Goal: Complete application form: Complete application form

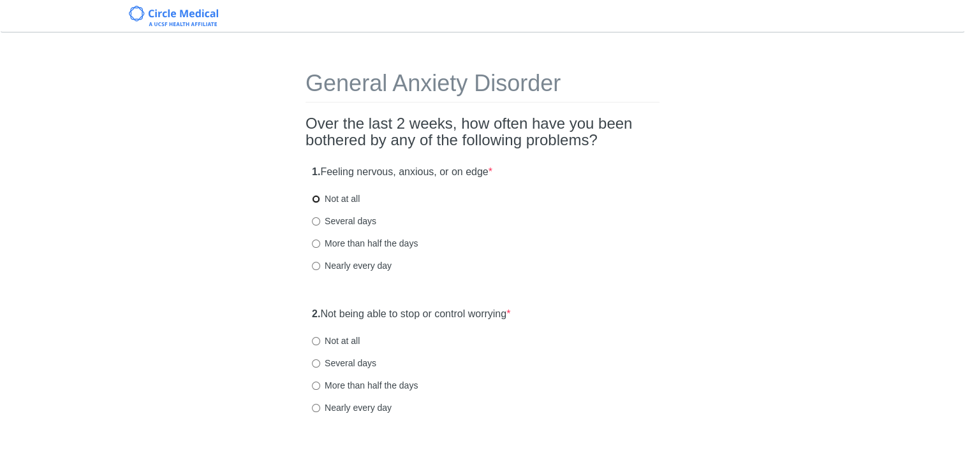
click at [314, 200] on input "Not at all" at bounding box center [316, 199] width 8 height 8
radio input "true"
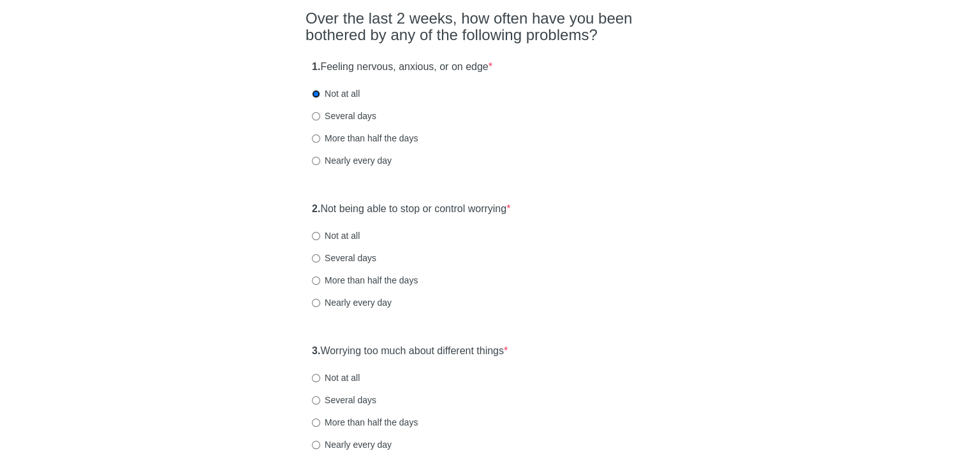
scroll to position [128, 0]
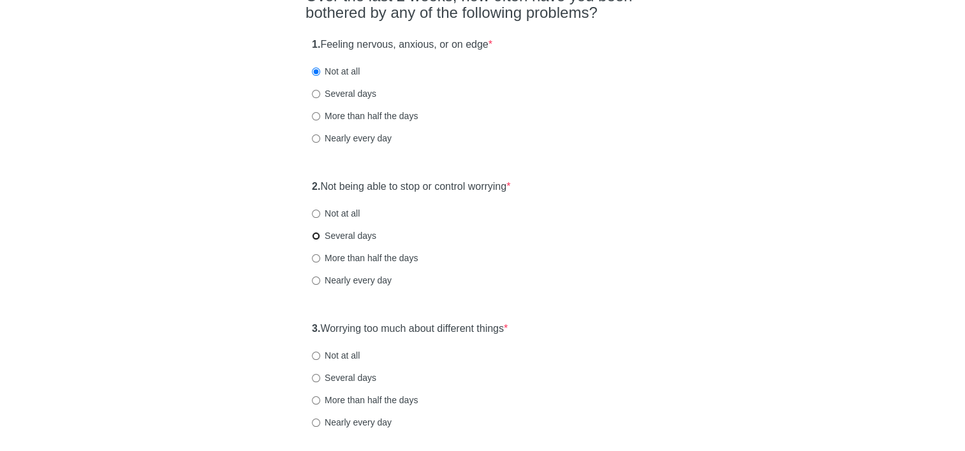
click at [314, 235] on input "Several days" at bounding box center [316, 236] width 8 height 8
radio input "true"
click at [319, 353] on input "Not at all" at bounding box center [316, 356] width 8 height 8
radio input "true"
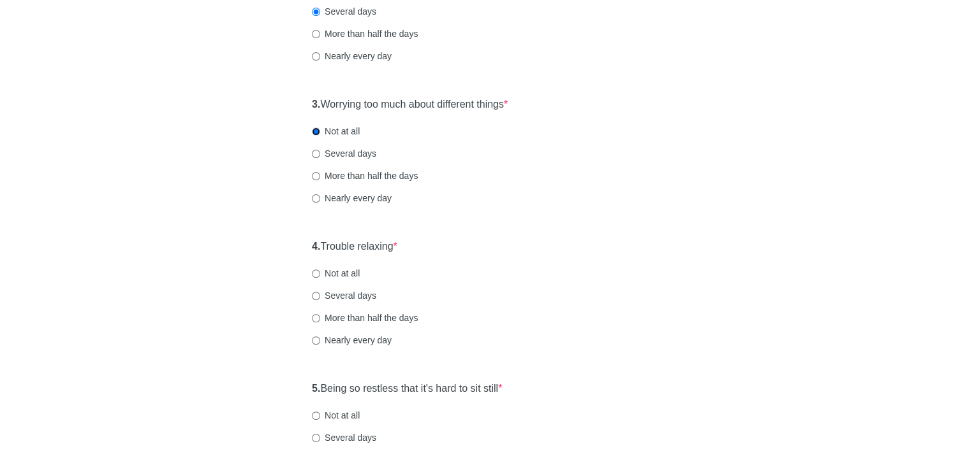
scroll to position [383, 0]
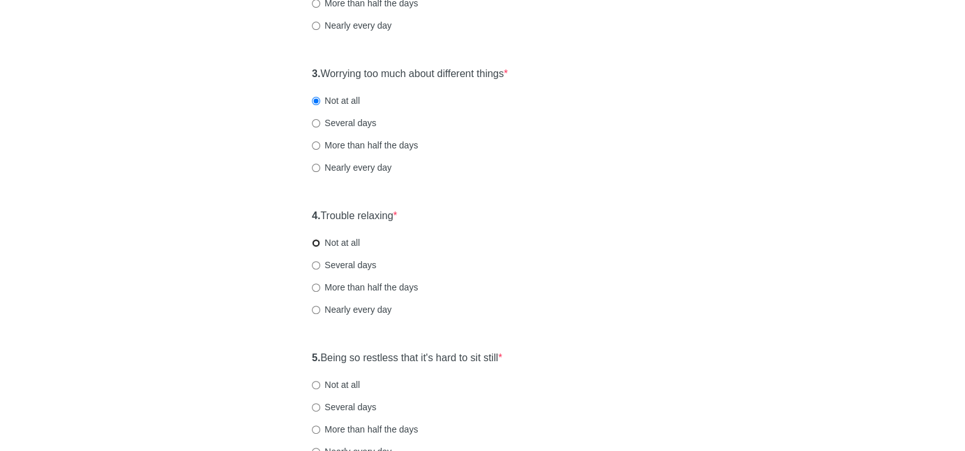
click at [314, 244] on input "Not at all" at bounding box center [316, 243] width 8 height 8
radio input "true"
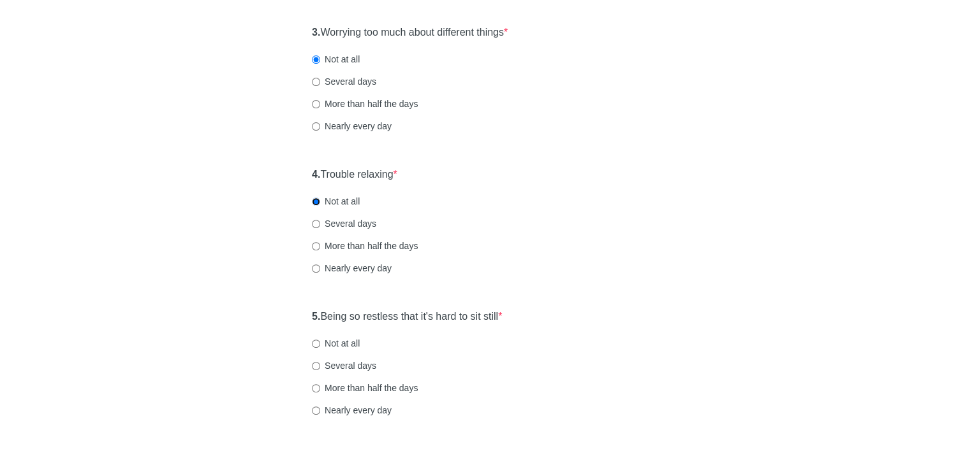
scroll to position [446, 0]
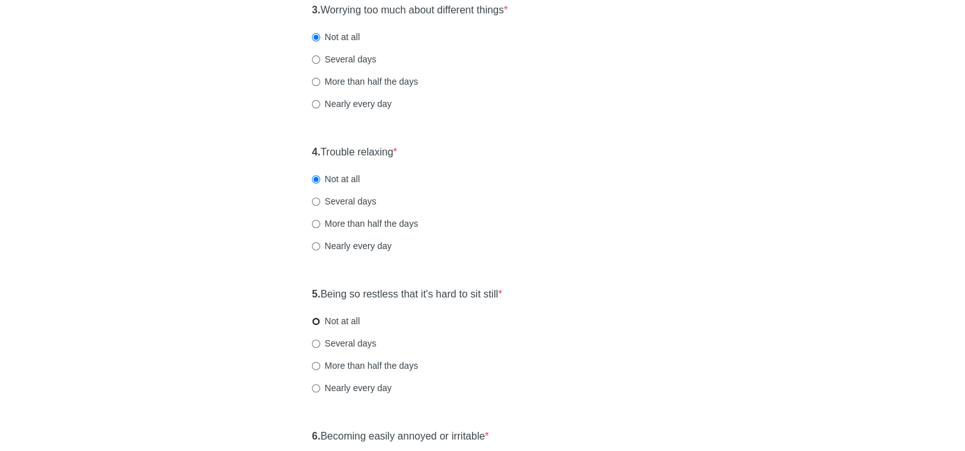
click at [316, 323] on input "Not at all" at bounding box center [316, 322] width 8 height 8
radio input "true"
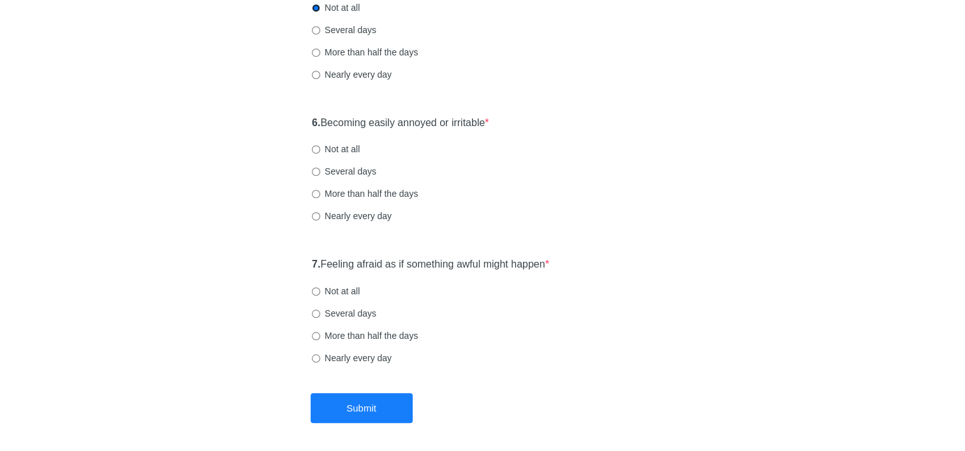
scroll to position [808, 0]
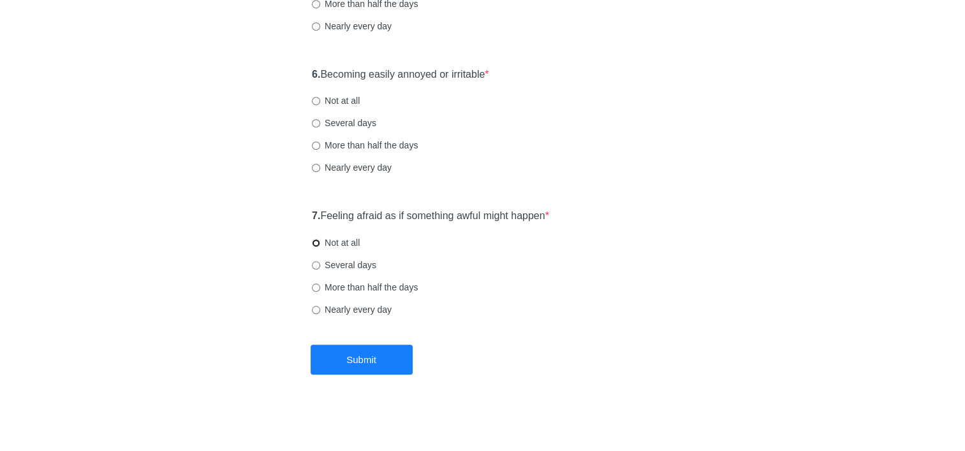
click at [313, 241] on input "Not at all" at bounding box center [316, 243] width 8 height 8
radio input "true"
click at [313, 119] on input "Several days" at bounding box center [316, 123] width 8 height 8
radio input "true"
click at [346, 360] on button "Submit" at bounding box center [362, 360] width 102 height 30
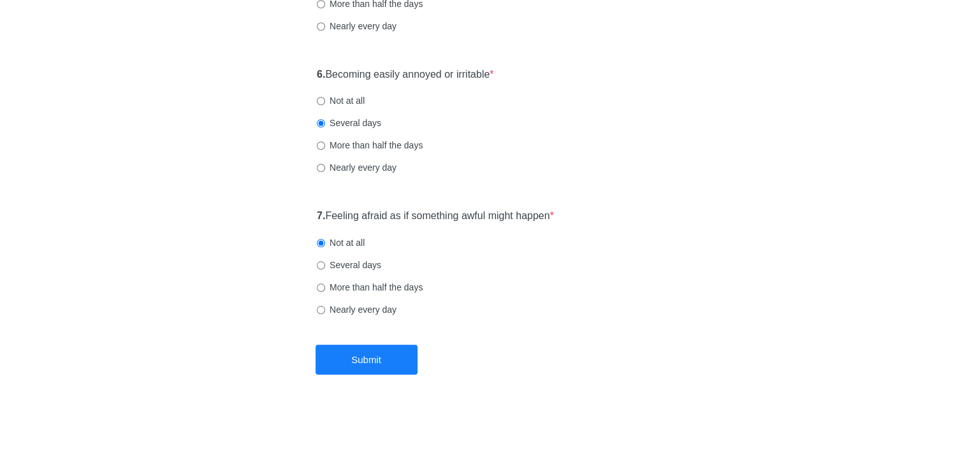
scroll to position [0, 0]
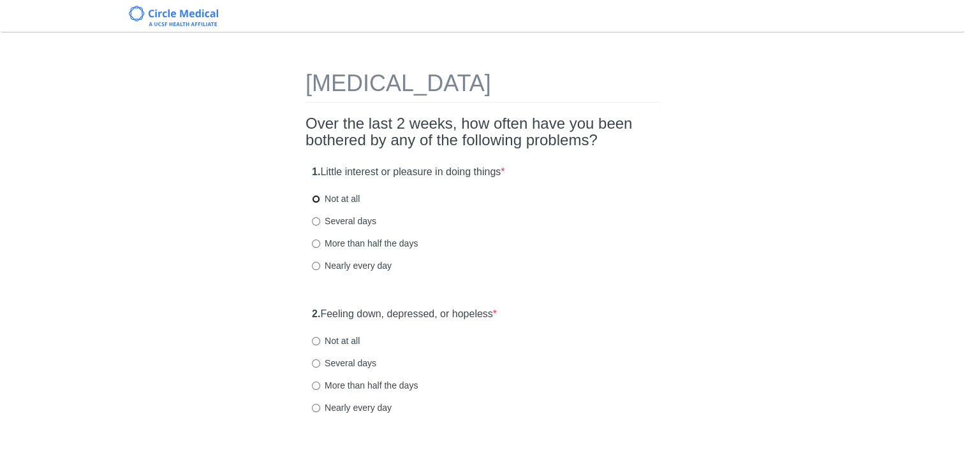
click at [313, 196] on input "Not at all" at bounding box center [316, 199] width 8 height 8
radio input "true"
click at [313, 341] on div "2. Feeling down, depressed, or hopeless * Not at all Several days More than hal…" at bounding box center [482, 367] width 354 height 133
click at [318, 342] on input "Not at all" at bounding box center [316, 341] width 8 height 8
radio input "true"
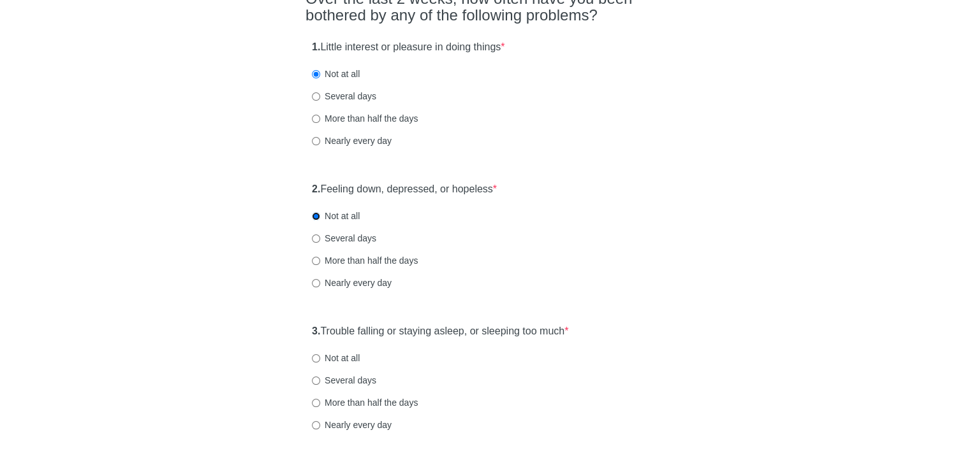
scroll to position [128, 0]
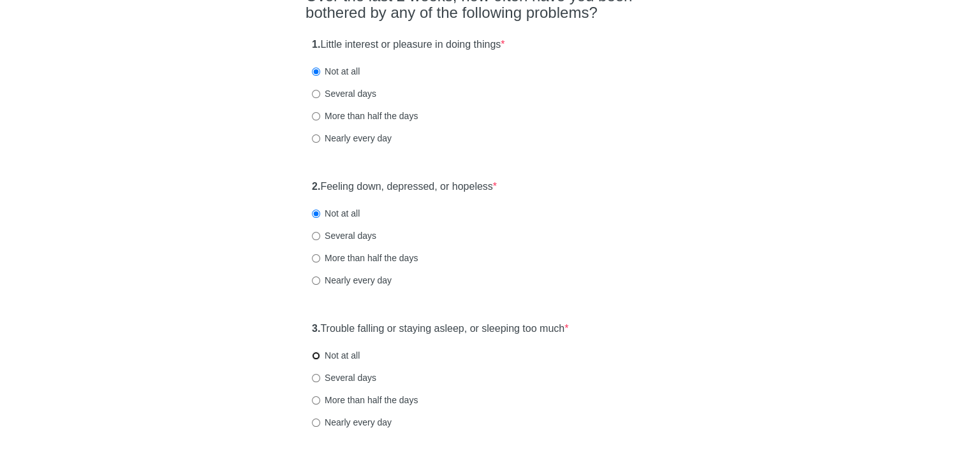
click at [316, 353] on input "Not at all" at bounding box center [316, 356] width 8 height 8
radio input "true"
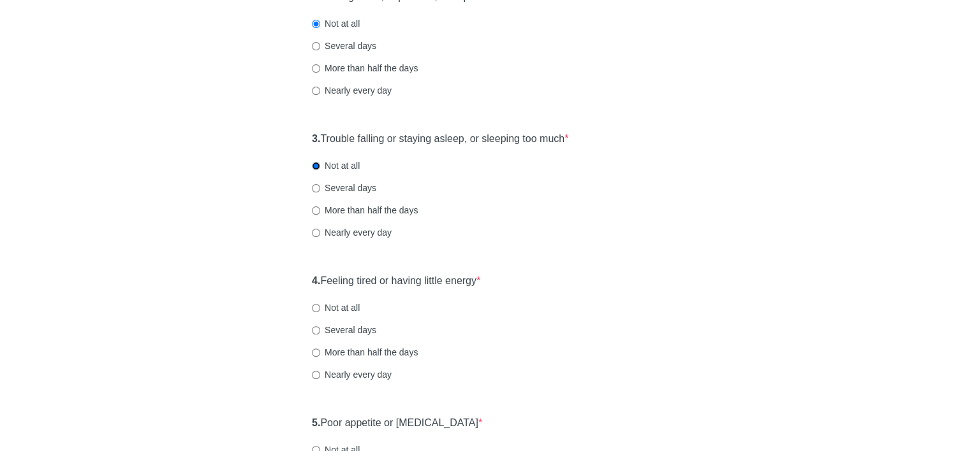
scroll to position [319, 0]
click at [312, 305] on input "Not at all" at bounding box center [316, 307] width 8 height 8
radio input "true"
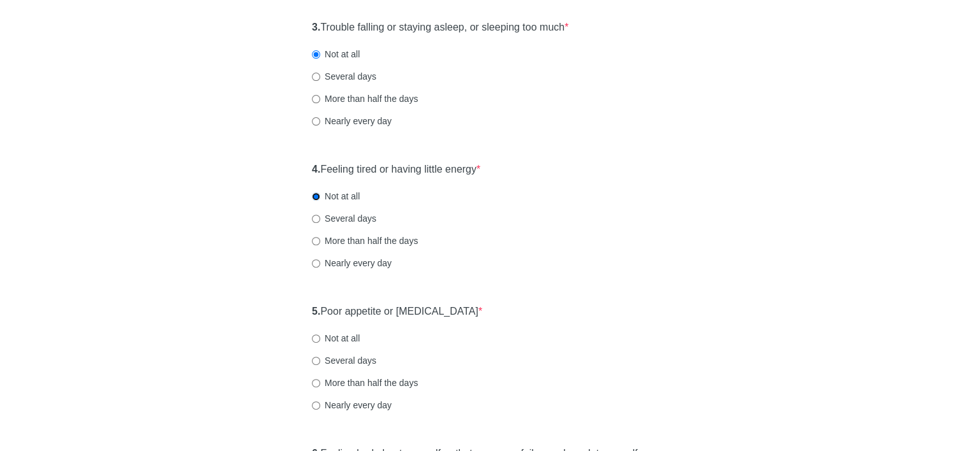
scroll to position [510, 0]
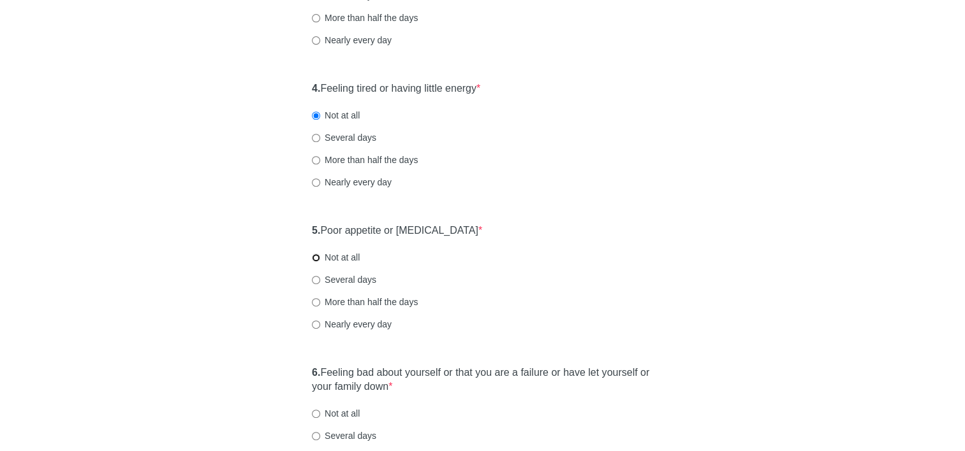
drag, startPoint x: 312, startPoint y: 258, endPoint x: 370, endPoint y: 288, distance: 64.7
click at [314, 258] on input "Not at all" at bounding box center [316, 258] width 8 height 8
radio input "true"
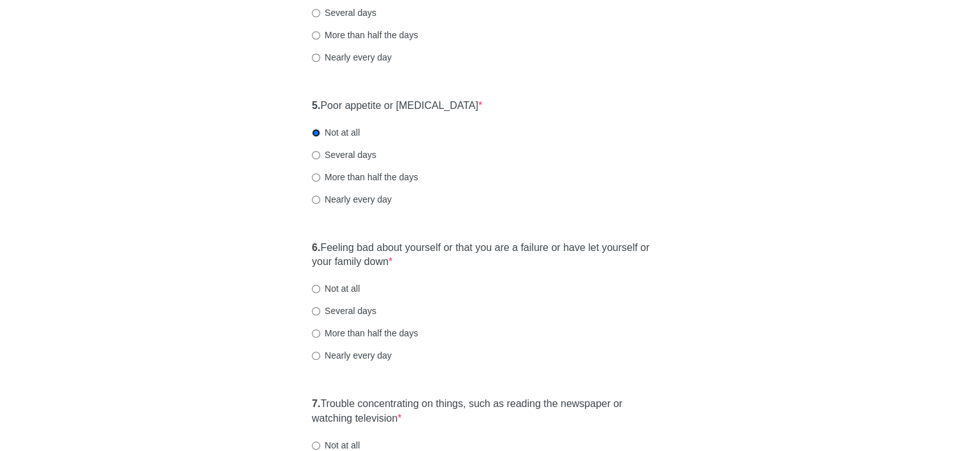
scroll to position [638, 0]
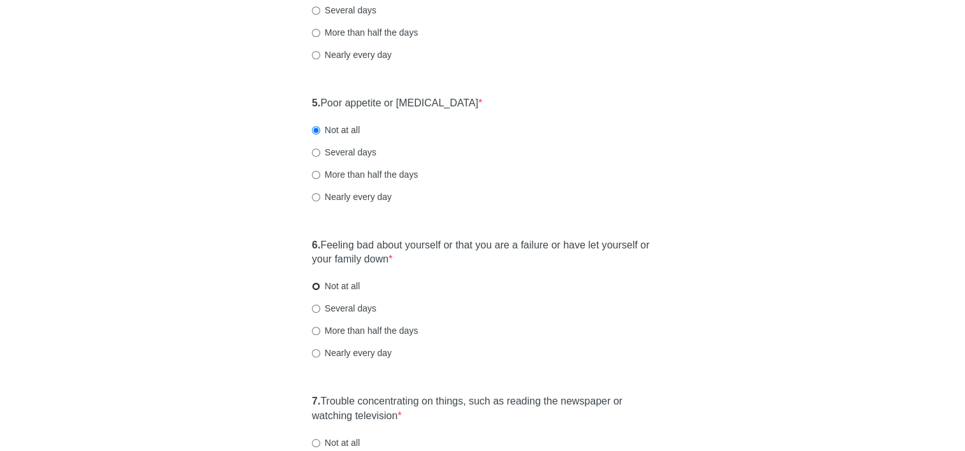
click at [316, 287] on input "Not at all" at bounding box center [316, 286] width 8 height 8
radio input "true"
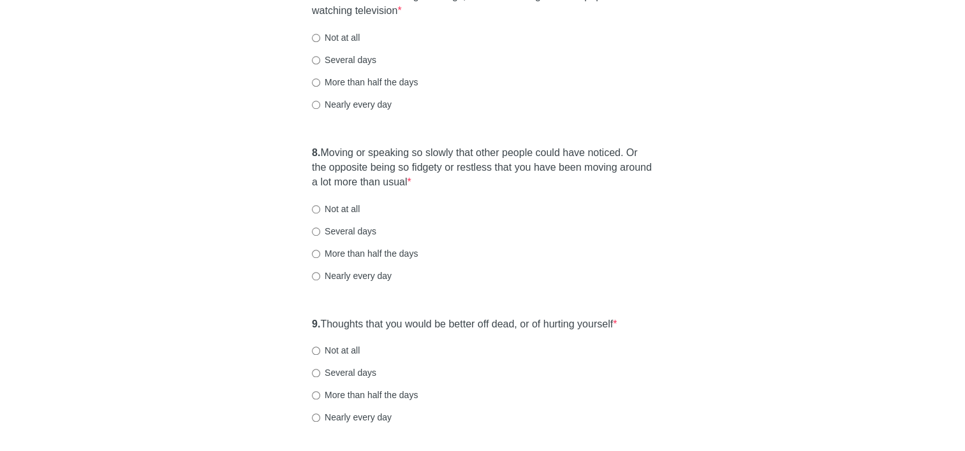
scroll to position [1148, 0]
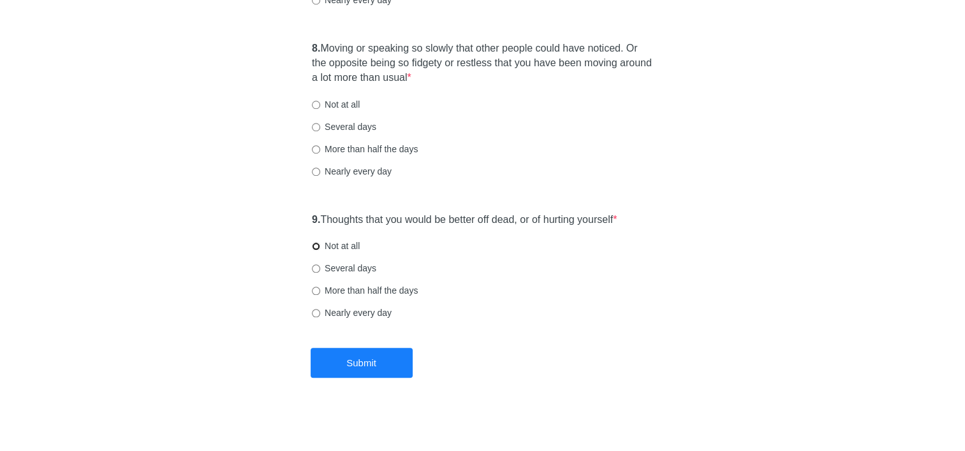
click at [316, 243] on input "Not at all" at bounding box center [316, 246] width 8 height 8
radio input "true"
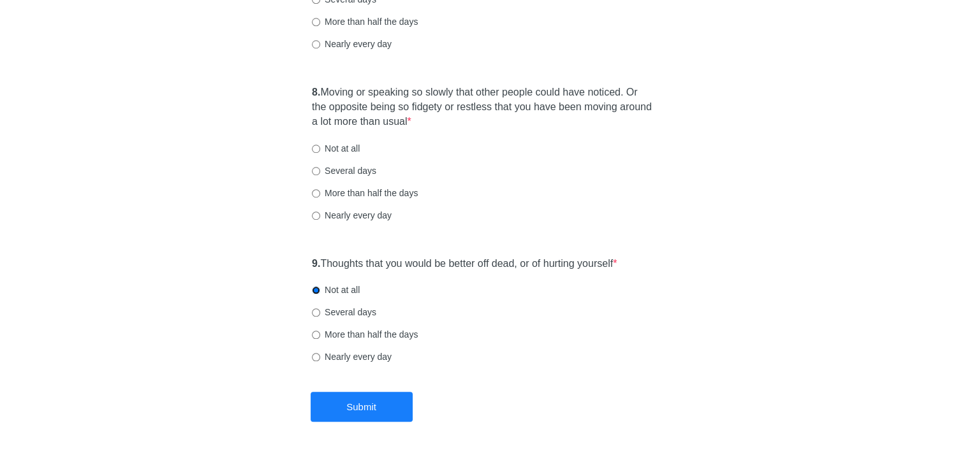
scroll to position [1020, 0]
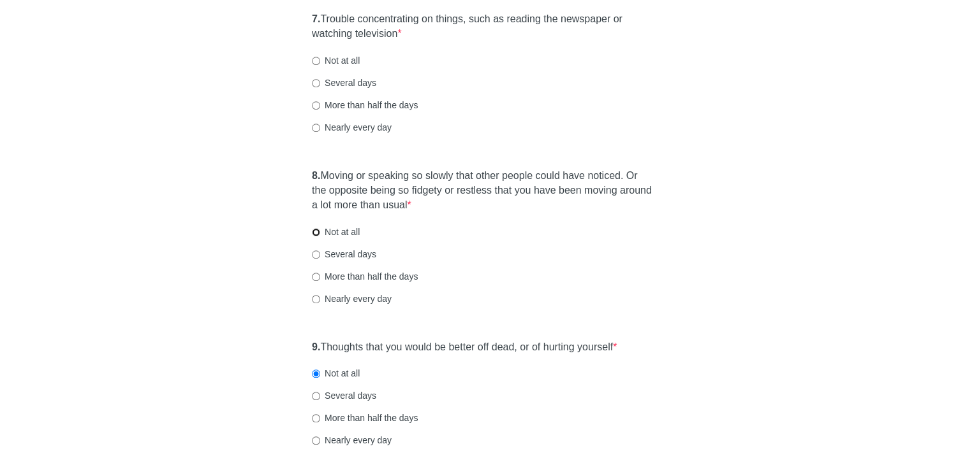
click at [314, 233] on input "Not at all" at bounding box center [316, 232] width 8 height 8
radio input "true"
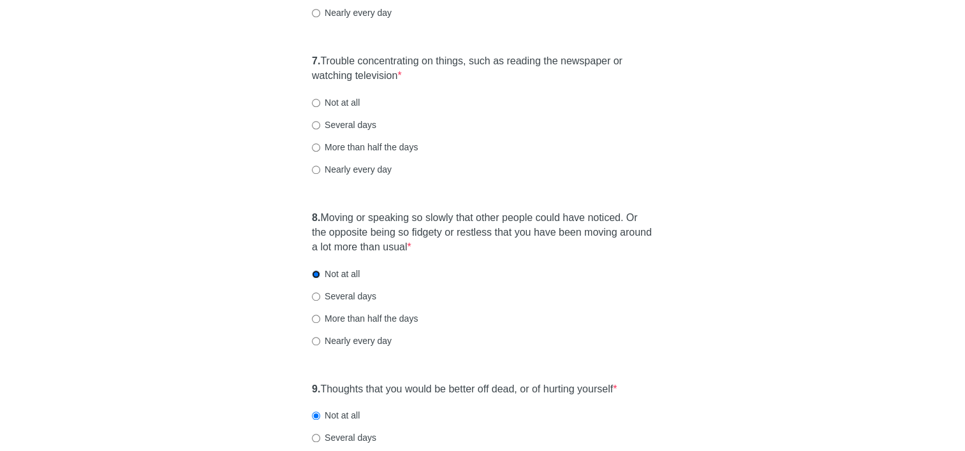
scroll to position [956, 0]
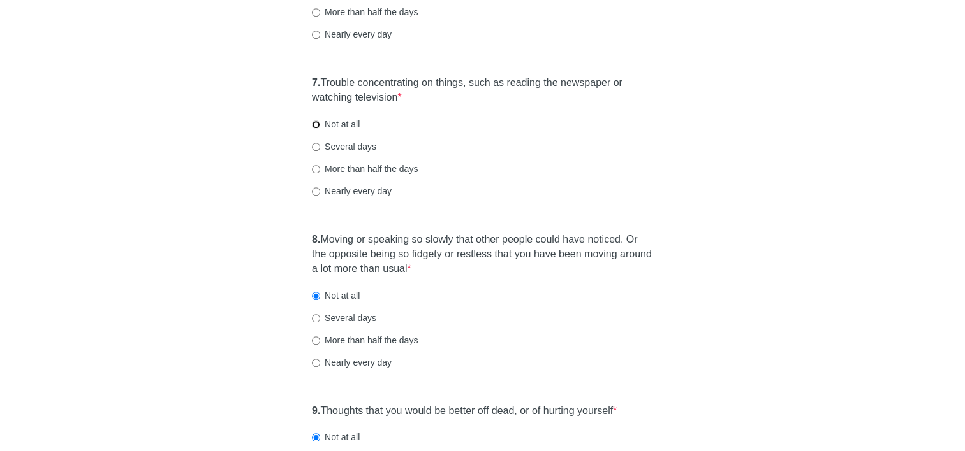
click at [319, 126] on input "Not at all" at bounding box center [316, 125] width 8 height 8
radio input "true"
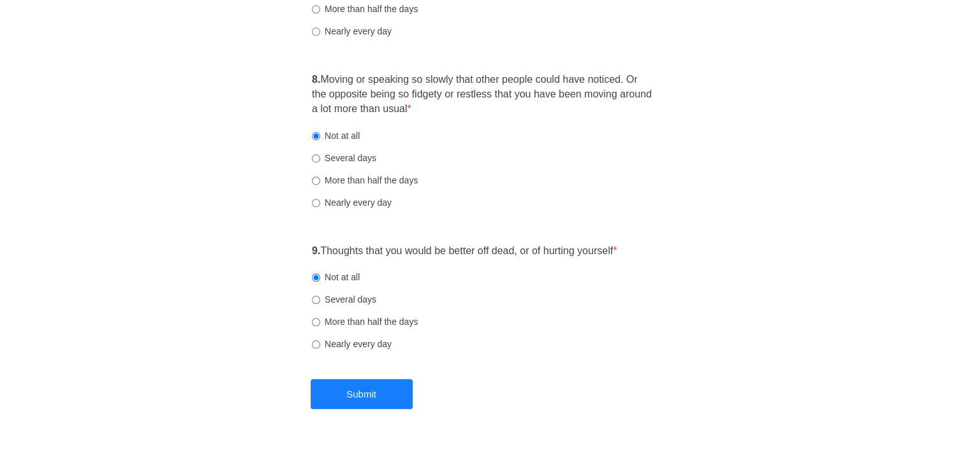
scroll to position [1151, 0]
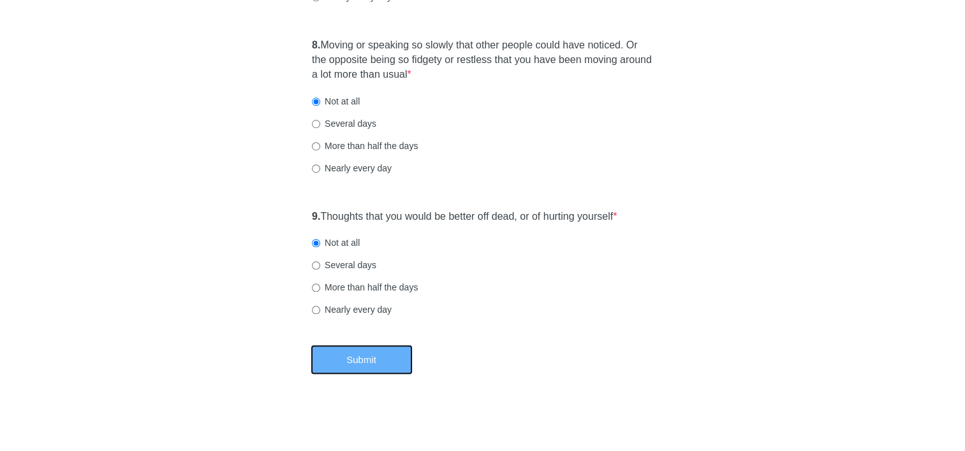
click at [369, 361] on button "Submit" at bounding box center [362, 360] width 102 height 30
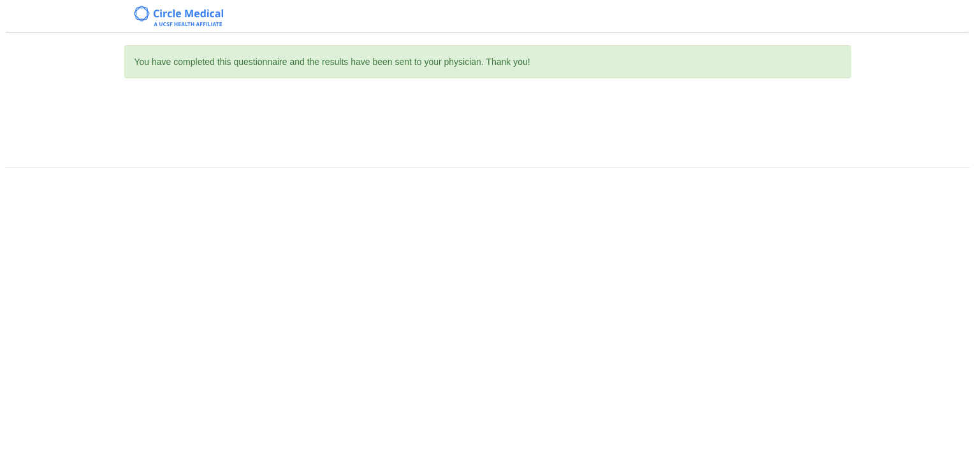
scroll to position [0, 0]
